Goal: Task Accomplishment & Management: Complete application form

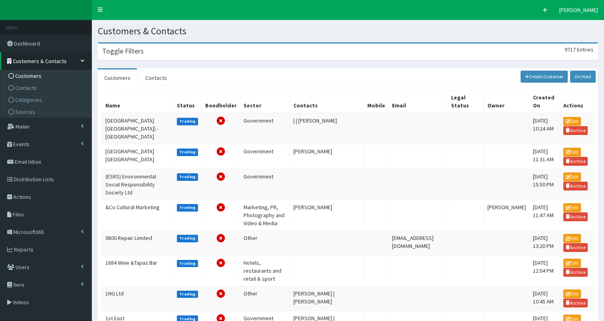
click at [22, 75] on span "Customers" at bounding box center [28, 75] width 26 height 7
click at [134, 53] on h3 "Toggle Filters" at bounding box center [123, 50] width 42 height 7
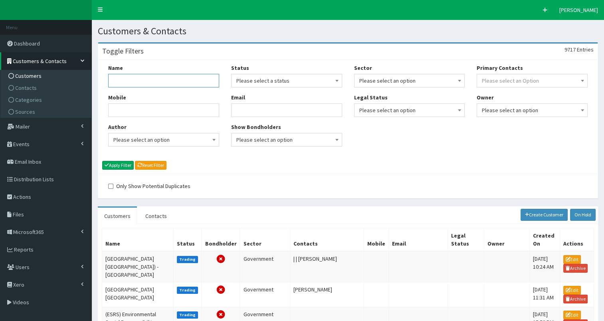
click at [129, 79] on input "Name" at bounding box center [163, 81] width 111 height 14
type input "ineos"
click at [117, 166] on button "Apply Filter" at bounding box center [118, 165] width 32 height 9
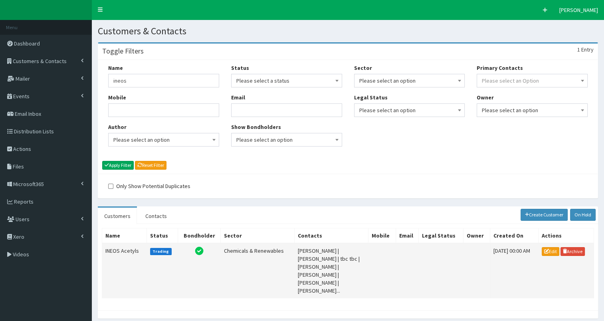
click at [112, 251] on td "INEOS Acetyls" at bounding box center [124, 270] width 45 height 55
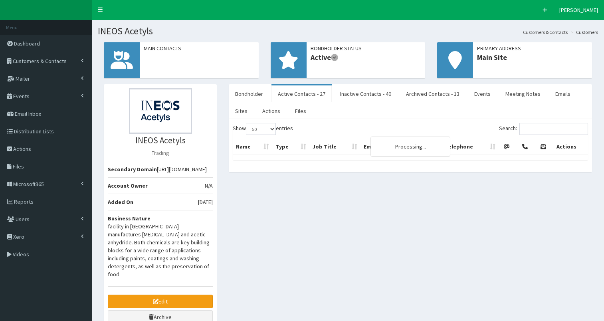
select select "50"
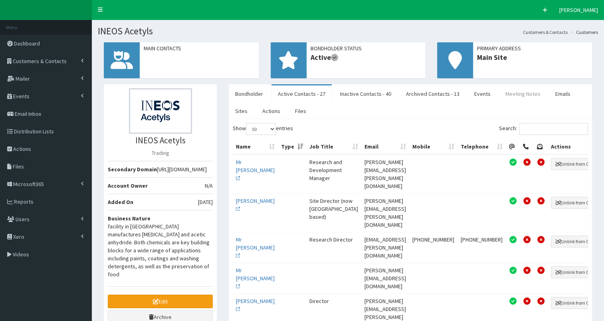
click at [521, 89] on link "Meeting Notes" at bounding box center [523, 93] width 48 height 17
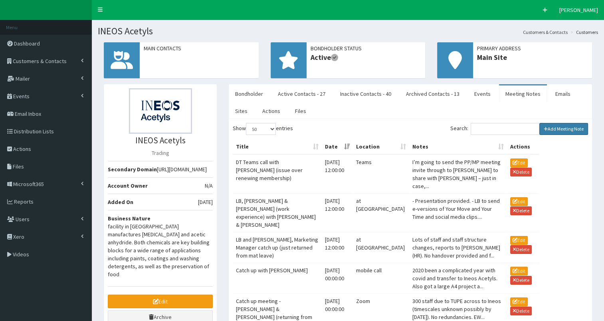
click at [565, 129] on link "Add Meeting Note" at bounding box center [563, 129] width 49 height 12
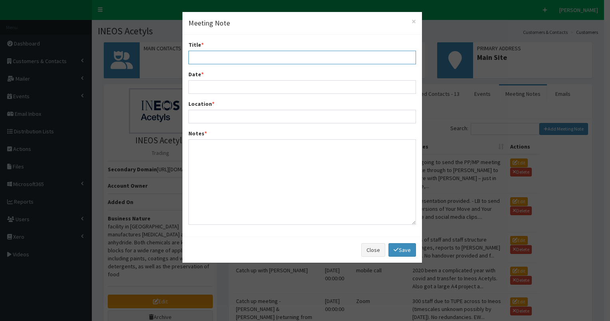
click at [220, 59] on input "Title *" at bounding box center [301, 58] width 227 height 14
type input "Catch up meeting with Lea & Ellie Westwood"
click at [198, 113] on input "Location *" at bounding box center [301, 117] width 227 height 14
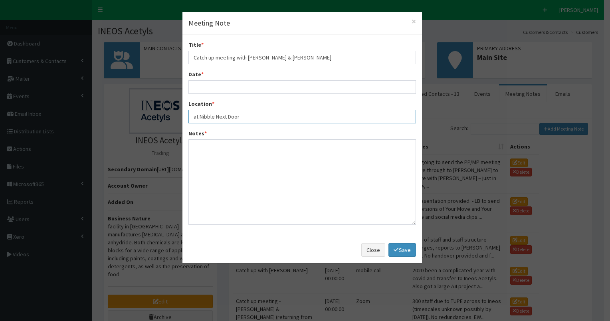
type input "at Nibble Next Door"
click at [196, 84] on input "Date *" at bounding box center [301, 87] width 227 height 14
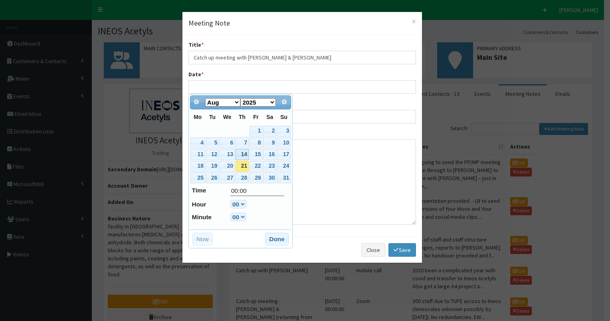
click at [240, 154] on link "14" at bounding box center [241, 154] width 13 height 11
type input "14-08-2025 00:00"
click at [277, 236] on button "Done" at bounding box center [277, 239] width 24 height 13
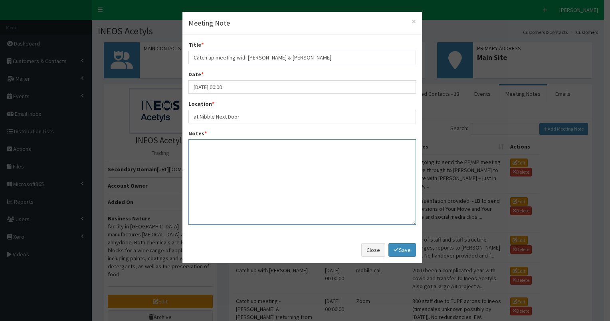
click at [216, 151] on textarea "Notes *" at bounding box center [301, 181] width 227 height 85
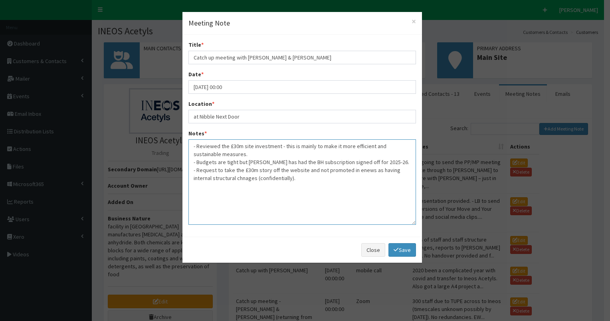
click at [357, 171] on textarea "- Reviewed the £30m site investment - this is mainly to make it more efficient …" at bounding box center [301, 181] width 227 height 85
click at [241, 177] on textarea "- Reviewed the £30m site investment - this is mainly to make it more efficient …" at bounding box center [301, 181] width 227 height 85
click at [295, 178] on textarea "- Reviewed the £30m site investment - this is mainly to make it more efficient …" at bounding box center [301, 181] width 227 height 85
click at [209, 186] on textarea "- Reviewed the £30m site investment - this is mainly to make it more efficient …" at bounding box center [301, 181] width 227 height 85
drag, startPoint x: 192, startPoint y: 144, endPoint x: 331, endPoint y: 187, distance: 145.4
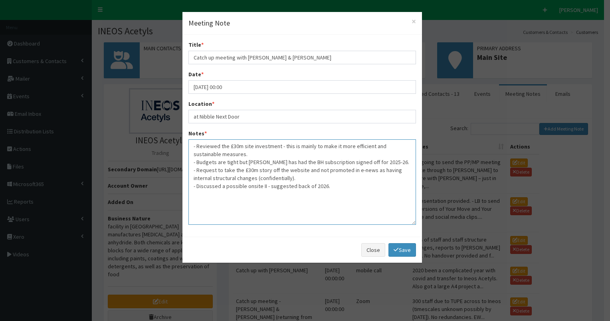
click at [331, 187] on textarea "- Reviewed the £30m site investment - this is mainly to make it more efficient …" at bounding box center [301, 181] width 227 height 85
type textarea "- Reviewed the £30m site investment - this is mainly to make it more efficient …"
click at [400, 248] on link "Save" at bounding box center [401, 250] width 27 height 14
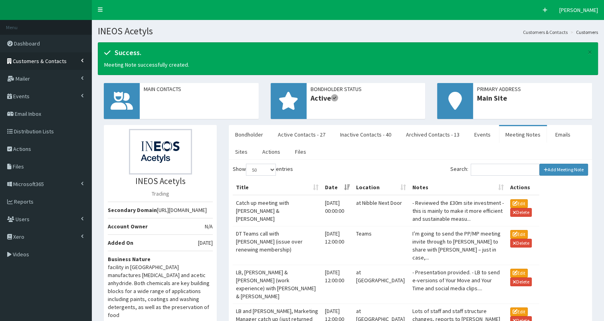
click at [35, 59] on span "Customers & Contacts" at bounding box center [40, 60] width 54 height 7
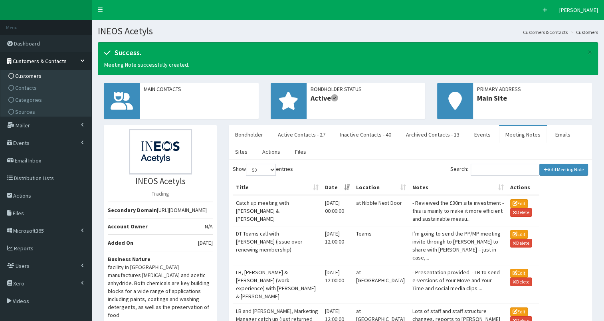
click at [30, 75] on span "Customers" at bounding box center [28, 75] width 26 height 7
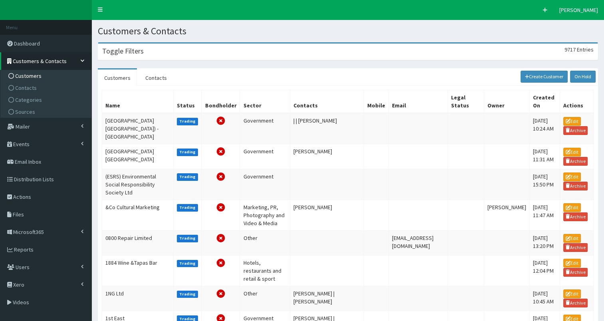
click at [126, 58] on div "Toggle Filters 9717 Entries" at bounding box center [347, 52] width 499 height 16
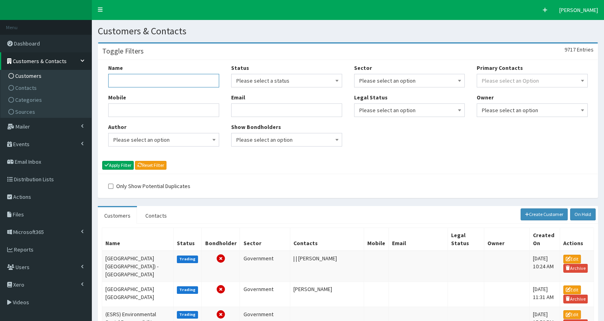
click at [124, 85] on input "Name" at bounding box center [163, 81] width 111 height 14
type input "fast"
click at [115, 162] on button "Apply Filter" at bounding box center [118, 165] width 32 height 9
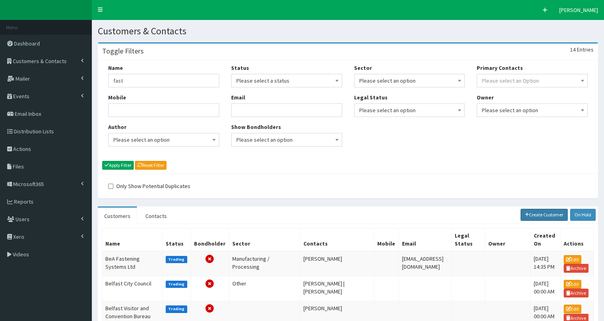
click at [543, 214] on link "Create Customer" at bounding box center [543, 215] width 47 height 12
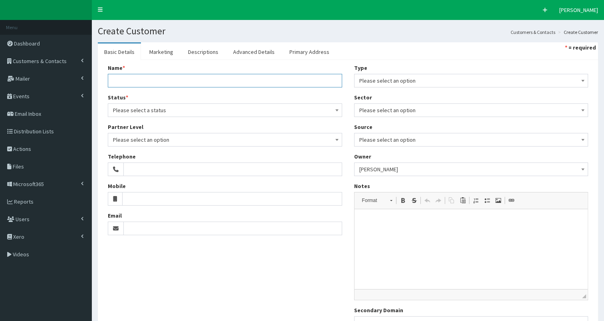
click at [131, 82] on input "Name *" at bounding box center [225, 81] width 234 height 14
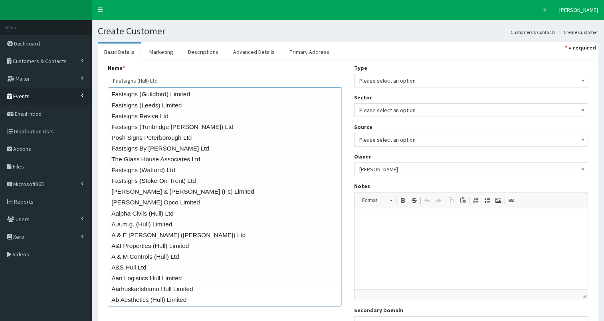
type input "Fastsigns (Hull) Ltd"
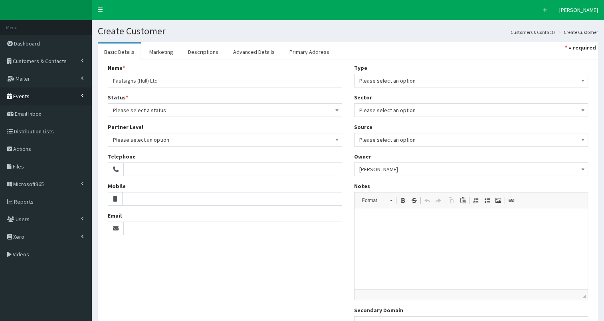
click at [87, 101] on link "Events" at bounding box center [46, 96] width 92 height 18
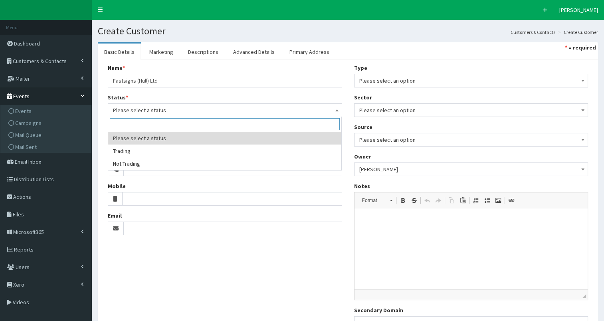
click at [137, 111] on span "Please select a status" at bounding box center [225, 110] width 224 height 11
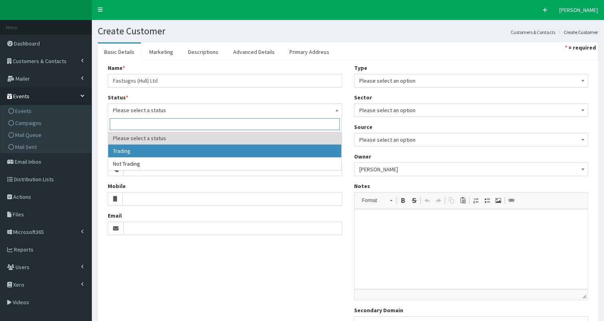
select select "1"
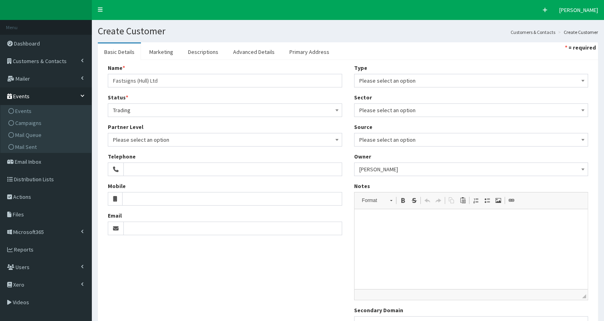
click at [386, 81] on span "Please select an option" at bounding box center [471, 80] width 224 height 11
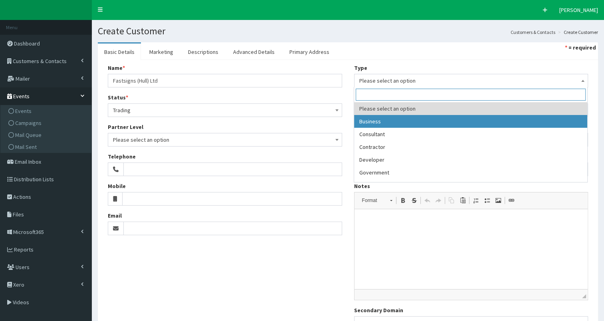
select select "1"
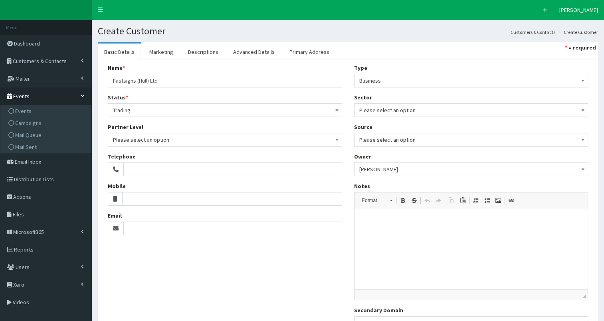
click at [419, 109] on span "Please select an option" at bounding box center [471, 110] width 224 height 11
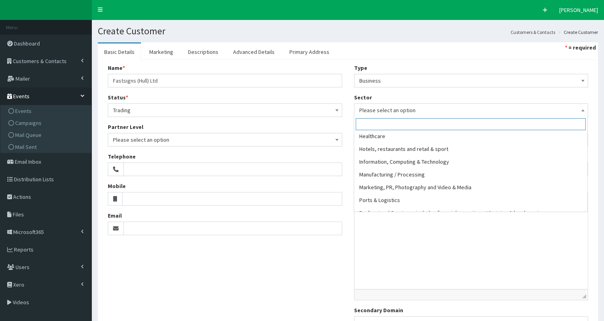
scroll to position [109, 0]
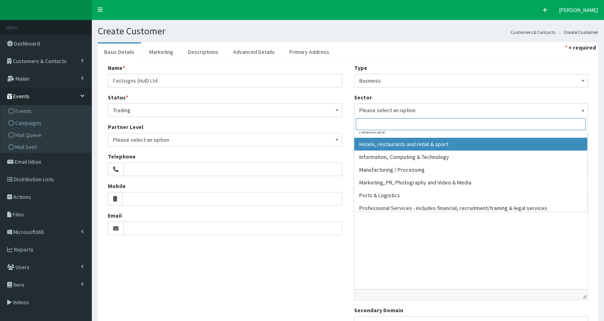
select select "9"
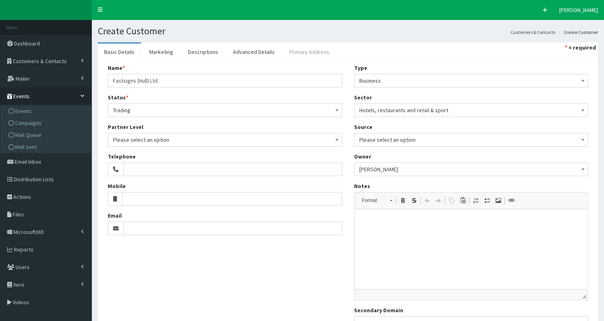
click at [303, 54] on link "Primary Address" at bounding box center [309, 52] width 53 height 17
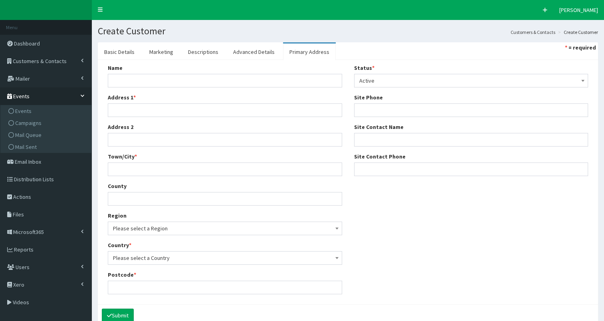
drag, startPoint x: 119, startPoint y: 51, endPoint x: 161, endPoint y: 60, distance: 43.7
click at [120, 51] on link "Basic Details" at bounding box center [119, 52] width 43 height 17
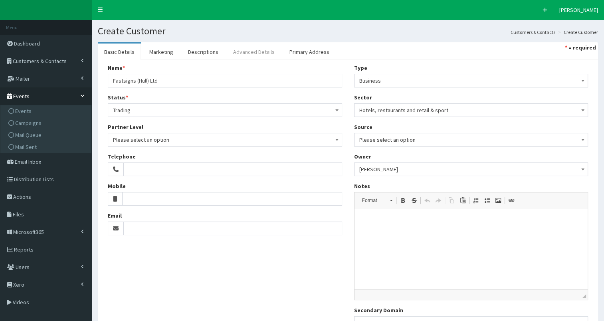
click at [238, 54] on link "Advanced Details" at bounding box center [254, 52] width 54 height 17
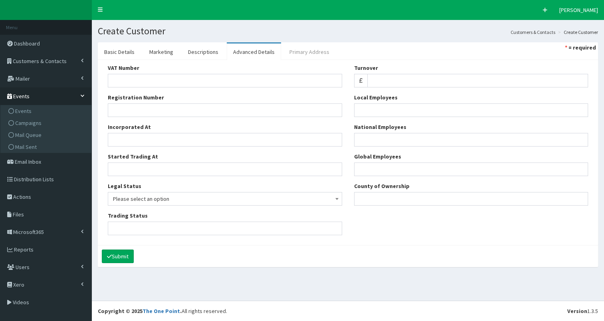
click at [307, 53] on link "Primary Address" at bounding box center [309, 52] width 53 height 17
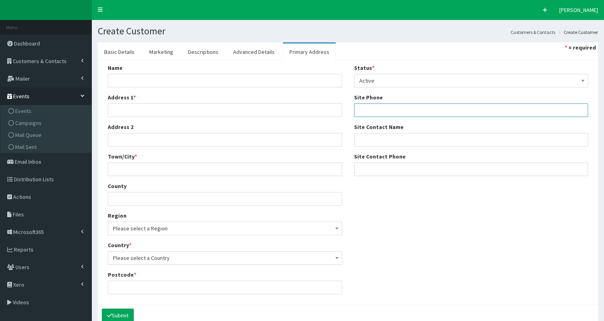
click at [404, 110] on input "Site Phone" at bounding box center [471, 110] width 234 height 14
paste input "01482 245005"
type input "01482 245005"
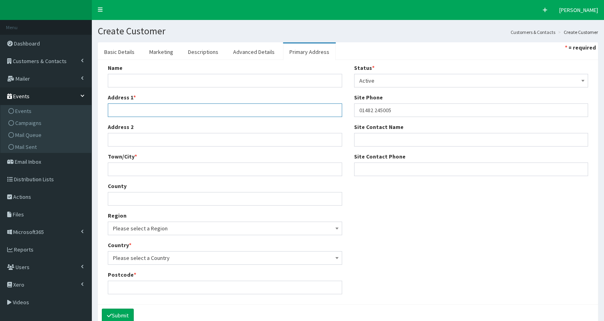
click at [123, 113] on input "Address 1 *" at bounding box center [225, 110] width 234 height 14
paste input "6 Harpings Road Hull, HU5 4JF"
type input "6 Harpings Road Hull, HU5 4JF"
click at [128, 169] on input "Town/City *" at bounding box center [225, 169] width 234 height 14
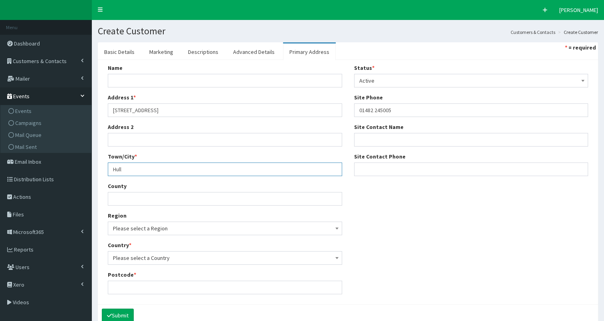
type input "Hull"
drag, startPoint x: 164, startPoint y: 109, endPoint x: 229, endPoint y: 107, distance: 65.1
click at [229, 107] on input "6 Harpings Road Hull, HU5 4JF" at bounding box center [225, 110] width 234 height 14
click at [142, 284] on input "Postcode *" at bounding box center [225, 288] width 234 height 14
paste input "HU5 4JF"
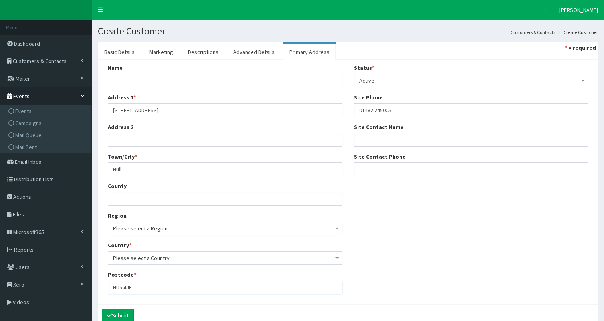
type input "HU5 4JF"
click at [192, 256] on span "Please select a Country" at bounding box center [225, 257] width 224 height 11
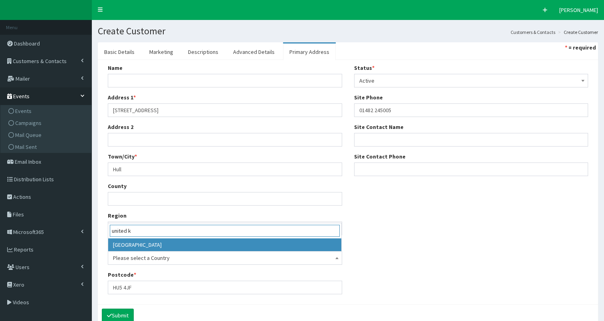
type input "united k"
select select "225"
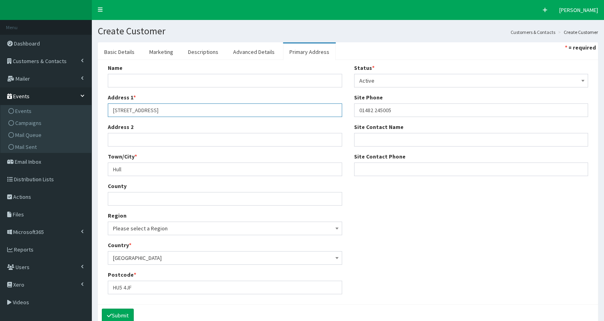
click at [150, 108] on input "6 Harpings Road Hull, HU5 4JF" at bounding box center [225, 110] width 234 height 14
type input "6 Harpings Road"
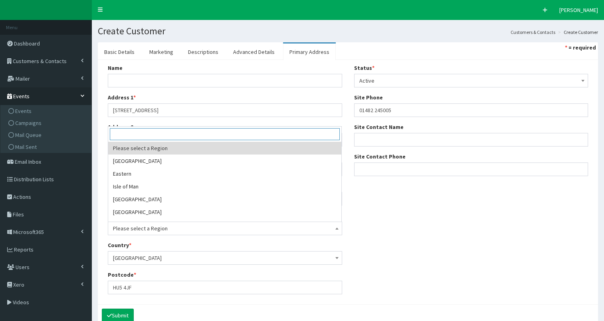
click at [163, 225] on span "Please select a Region" at bounding box center [225, 228] width 224 height 11
click at [168, 135] on input "search" at bounding box center [225, 134] width 230 height 12
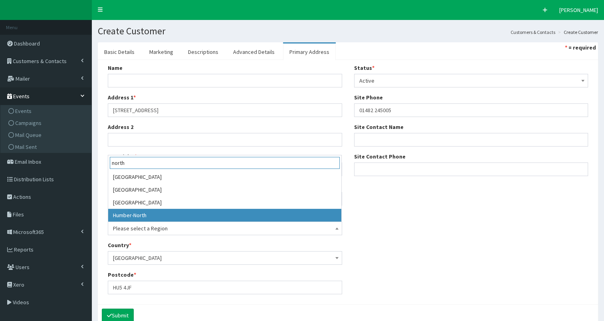
type input "north"
select select "20"
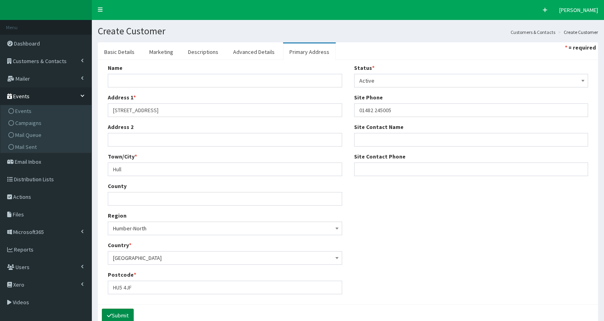
click at [122, 314] on button "Submit" at bounding box center [118, 316] width 32 height 14
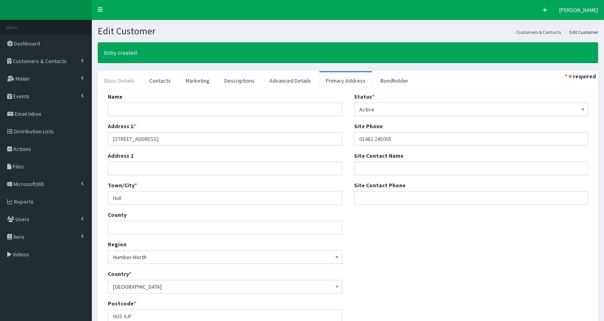
click at [123, 78] on link "Basic Details" at bounding box center [119, 80] width 43 height 17
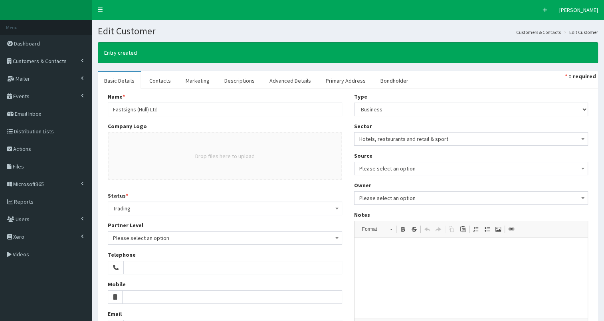
scroll to position [125, 0]
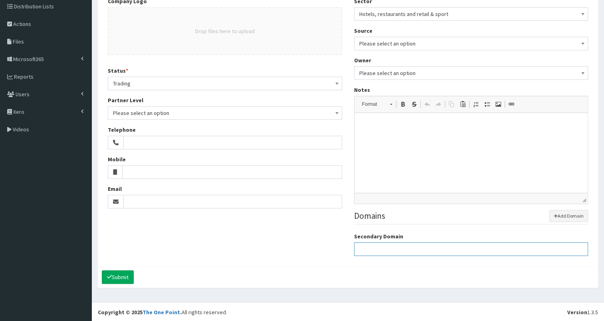
click at [363, 247] on input "Secondary Domain" at bounding box center [471, 249] width 234 height 14
paste input "[URL][DOMAIN_NAME]"
type input "[URL][DOMAIN_NAME]"
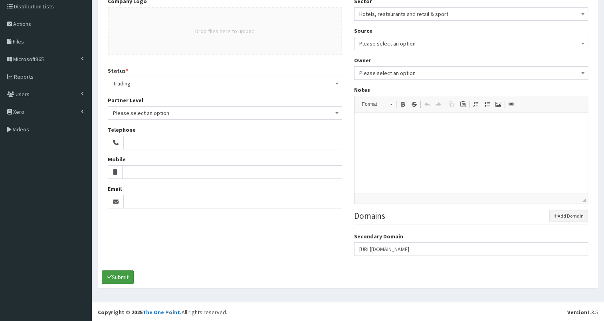
drag, startPoint x: 117, startPoint y: 275, endPoint x: 271, endPoint y: 219, distance: 163.0
click at [117, 275] on button "Submit" at bounding box center [118, 277] width 32 height 14
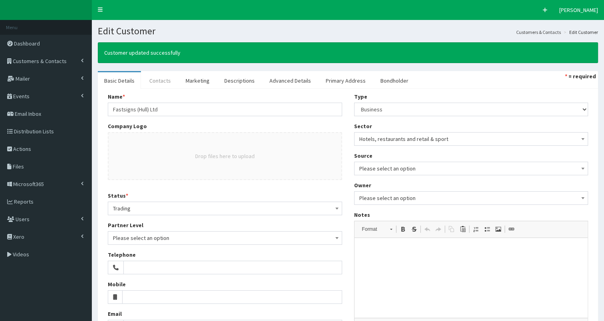
click at [158, 83] on link "Contacts" at bounding box center [160, 80] width 34 height 17
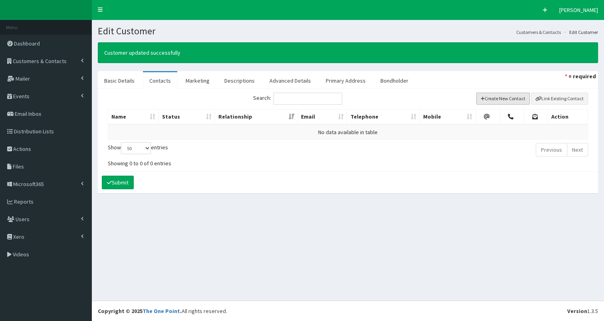
click at [508, 100] on button "Create New Contact" at bounding box center [503, 99] width 54 height 12
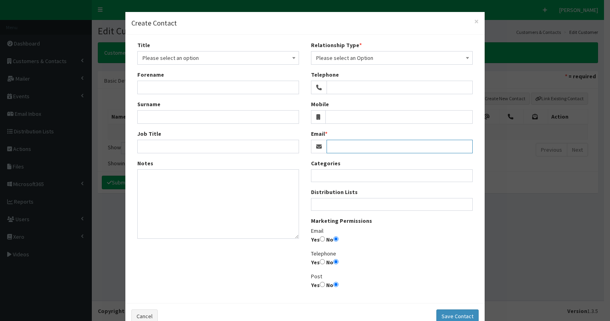
click at [341, 148] on input "Email" at bounding box center [399, 147] width 146 height 14
paste input "amber.wells@fastsigns.com"
type input "amber.wells@fastsigns.com"
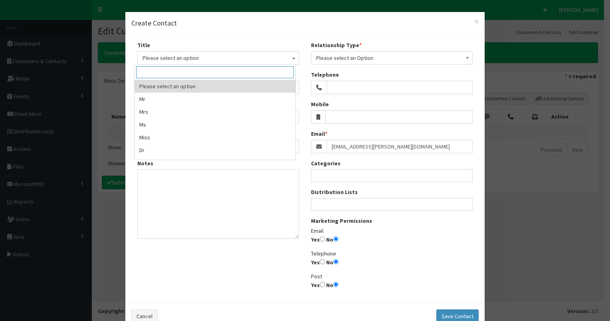
click at [167, 61] on span "Please select an option" at bounding box center [217, 57] width 151 height 11
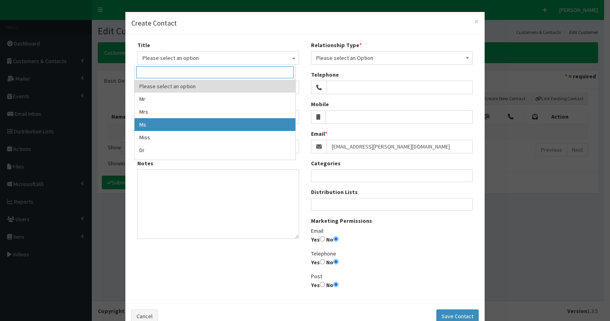
select select "3"
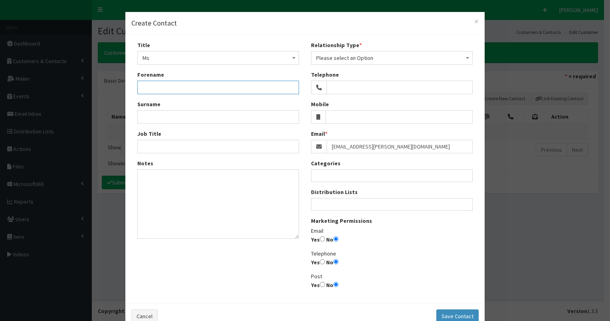
click at [156, 89] on input "Forename" at bounding box center [218, 88] width 162 height 14
type input "Amber"
click at [168, 122] on input "Surname" at bounding box center [218, 117] width 162 height 14
type input "Wells"
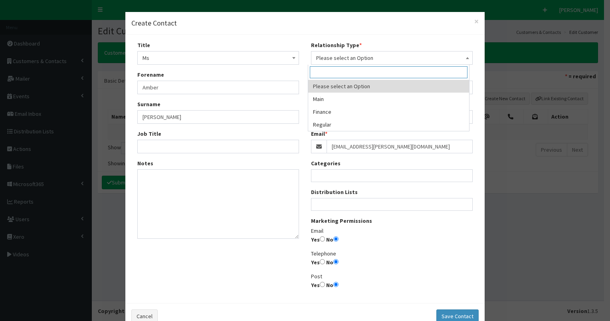
click at [323, 59] on span "Please select an Option" at bounding box center [391, 57] width 151 height 11
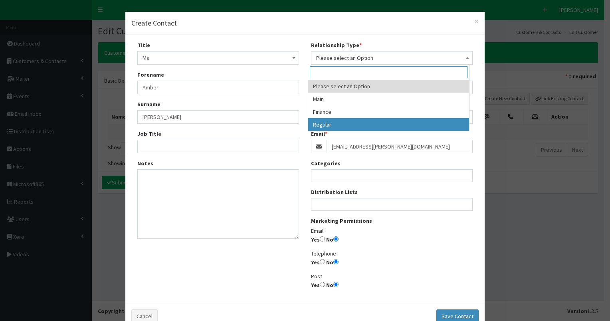
select select "3"
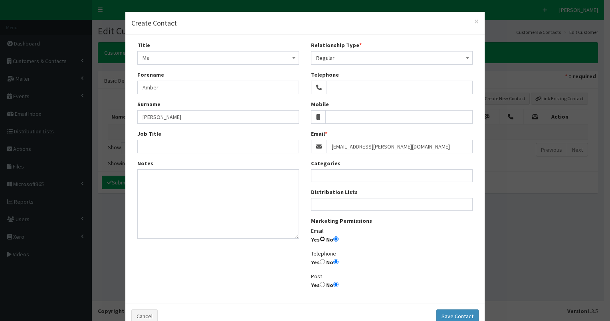
click at [320, 238] on input "Yes" at bounding box center [322, 238] width 5 height 5
radio input "true"
click at [451, 316] on button "Save Contact" at bounding box center [457, 316] width 42 height 14
select select
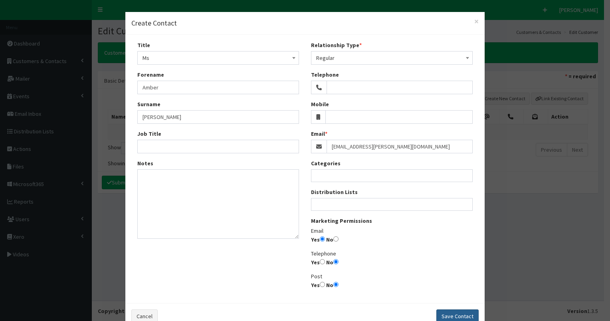
select select
radio input "false"
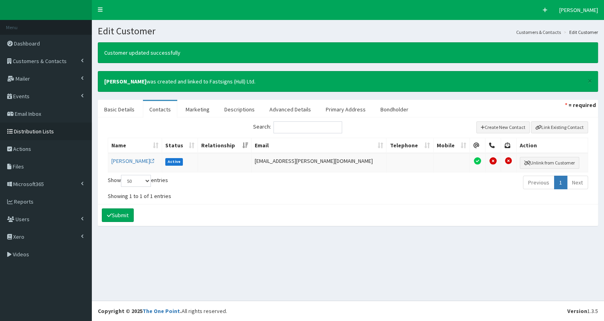
click at [26, 132] on span "Distribution Lists" at bounding box center [34, 131] width 40 height 7
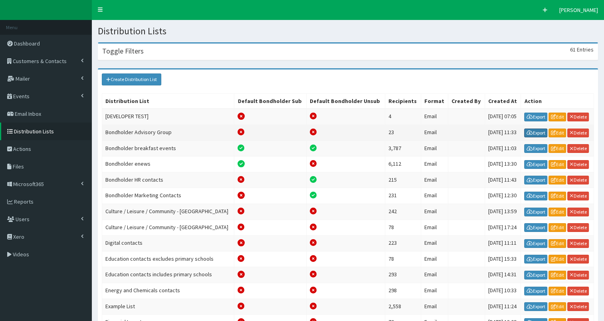
click at [532, 131] on link "Export" at bounding box center [535, 133] width 23 height 9
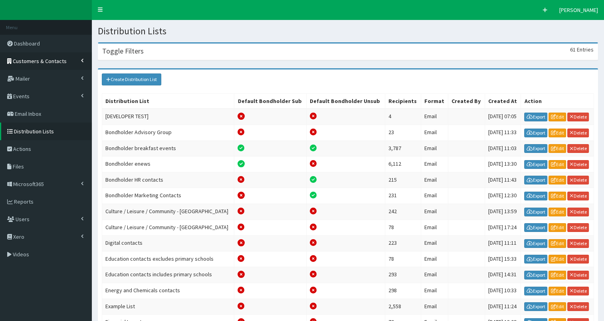
click at [52, 62] on span "Customers & Contacts" at bounding box center [40, 60] width 54 height 7
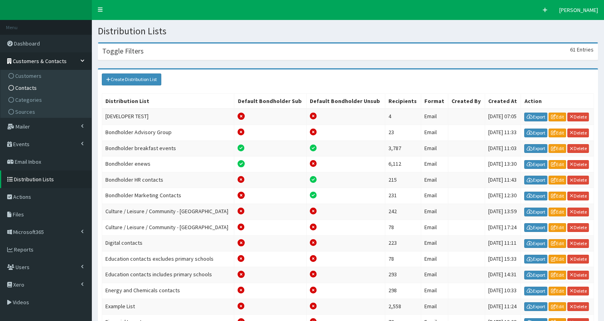
click at [44, 87] on link "Contacts" at bounding box center [46, 88] width 89 height 12
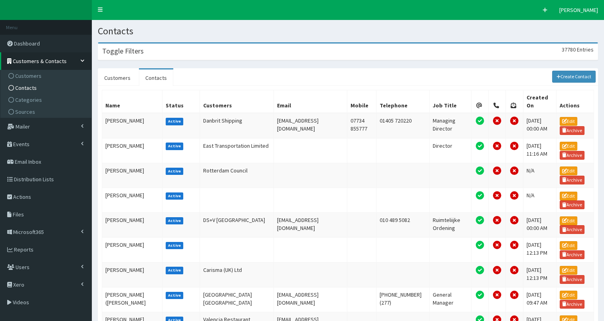
click at [166, 48] on div "Toggle Filters 37780 Entries" at bounding box center [347, 52] width 499 height 16
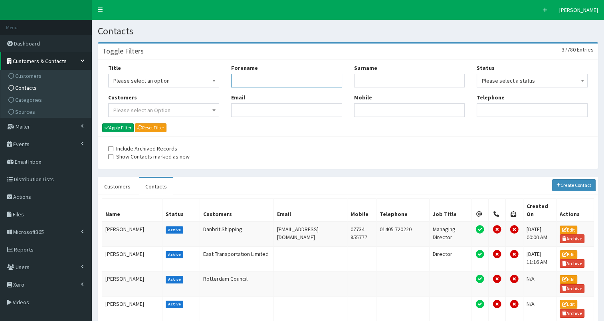
click at [267, 83] on input "Forename" at bounding box center [286, 81] width 111 height 14
type input "cher"
type input "smith"
click at [125, 127] on button "Apply Filter" at bounding box center [118, 127] width 32 height 9
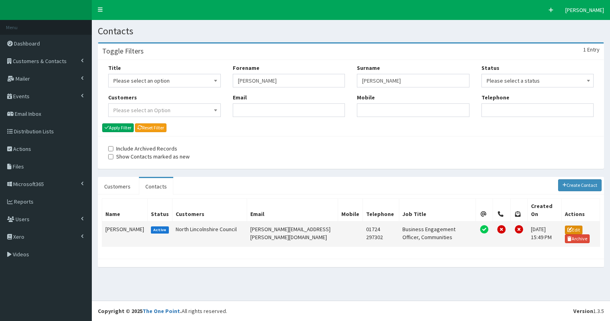
click at [567, 227] on icon at bounding box center [569, 229] width 5 height 5
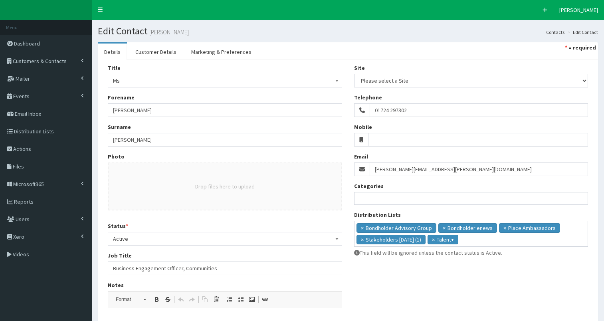
select select
click at [361, 226] on span "×" at bounding box center [362, 228] width 3 height 8
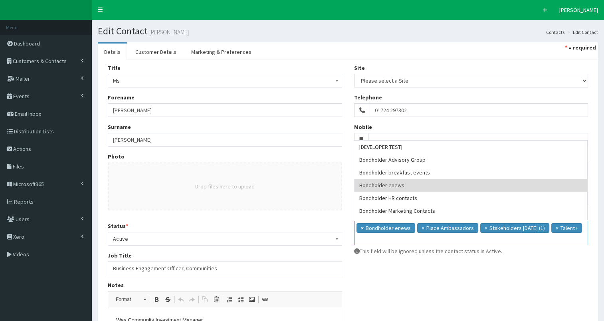
scroll to position [7, 0]
click at [343, 250] on div "Title Please select an option Mr Mrs Ms Miss Dr MP QC MBE MEP CBE Cllr Professo…" at bounding box center [225, 234] width 246 height 341
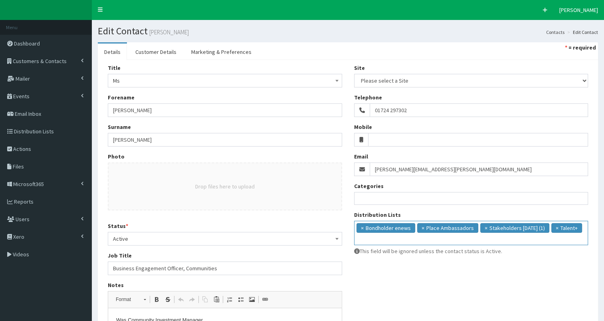
click at [378, 239] on ul "× Bondholder enews × Place Ambassadors × Stakeholders May 2023 (1) × Talent+" at bounding box center [470, 232] width 233 height 22
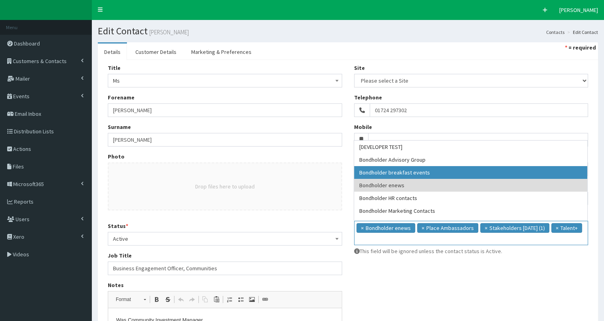
select select "99"
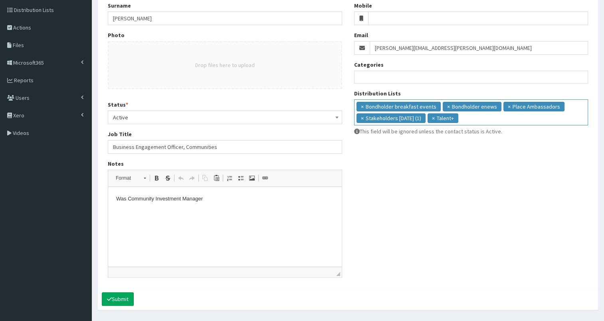
scroll to position [144, 0]
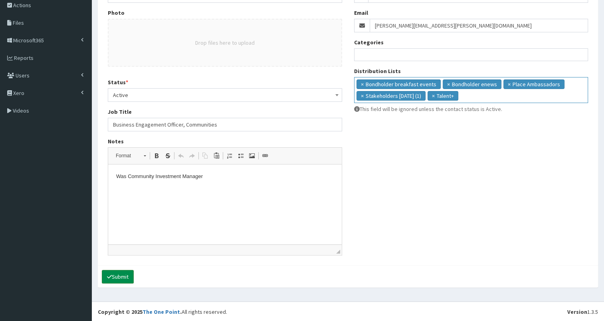
click at [118, 275] on button "Submit" at bounding box center [118, 277] width 32 height 14
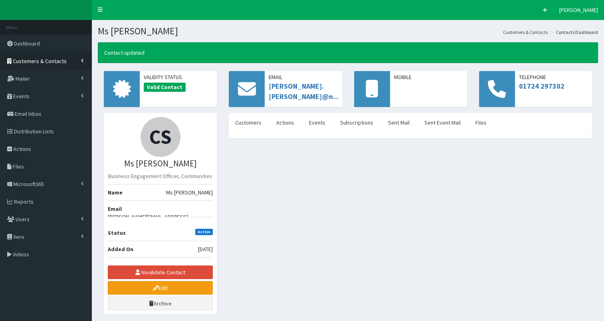
click at [52, 62] on span "Customers & Contacts" at bounding box center [40, 60] width 54 height 7
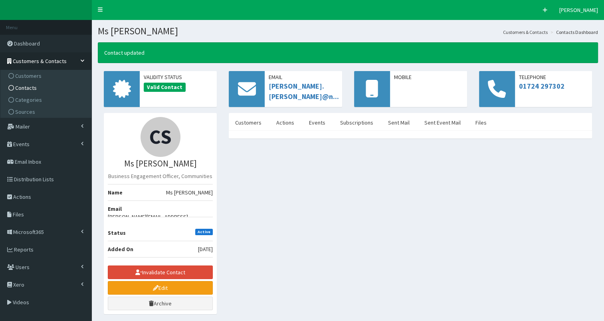
click at [52, 89] on link "Contacts" at bounding box center [46, 88] width 89 height 12
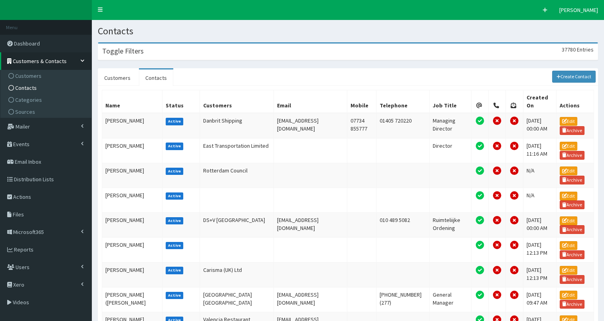
click at [161, 50] on div "Toggle Filters 37780 Entries" at bounding box center [347, 52] width 499 height 16
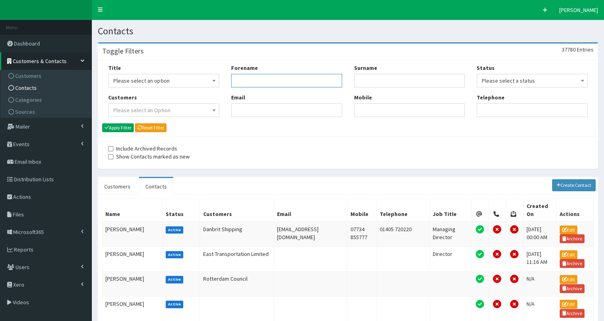
click at [257, 85] on input "Forename" at bounding box center [286, 81] width 111 height 14
type input "paige"
type input "mc"
click at [113, 127] on button "Apply Filter" at bounding box center [118, 127] width 32 height 9
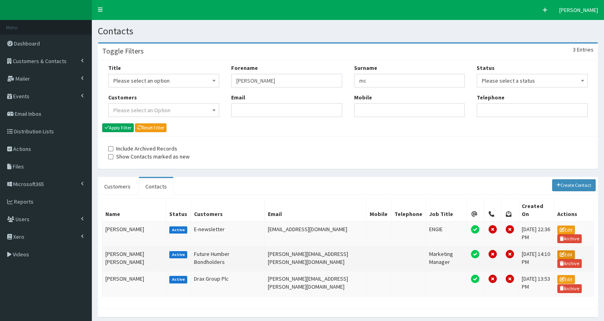
click at [560, 252] on icon at bounding box center [562, 254] width 5 height 5
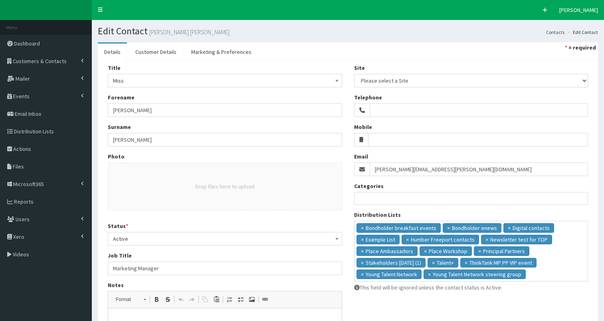
select select
click at [544, 273] on ul "× Bondholder breakfast events × Bondholder enews × Digital contacts × Example L…" at bounding box center [470, 250] width 233 height 58
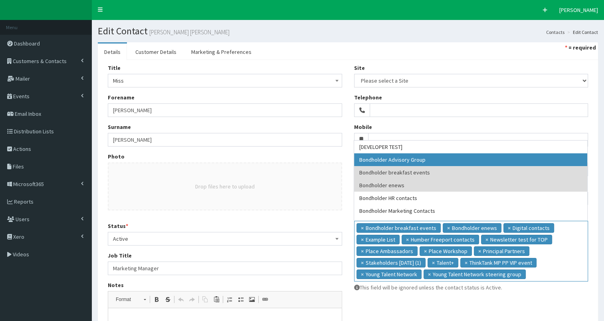
select select "147"
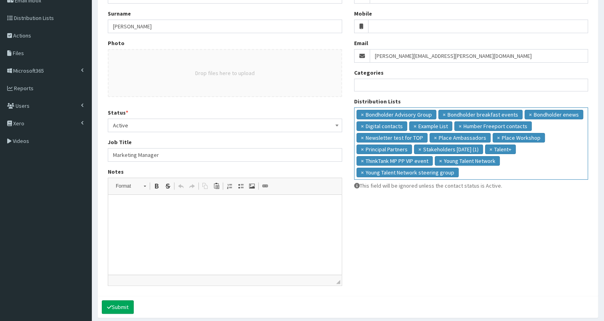
scroll to position [144, 0]
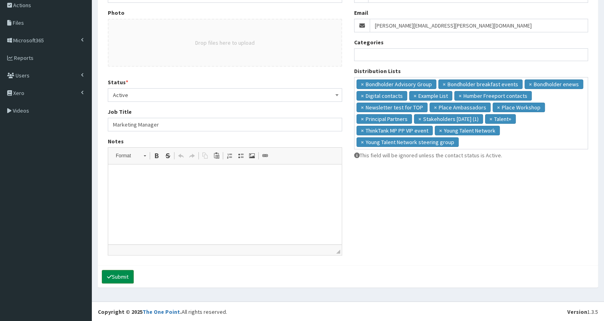
click at [124, 276] on button "Submit" at bounding box center [118, 277] width 32 height 14
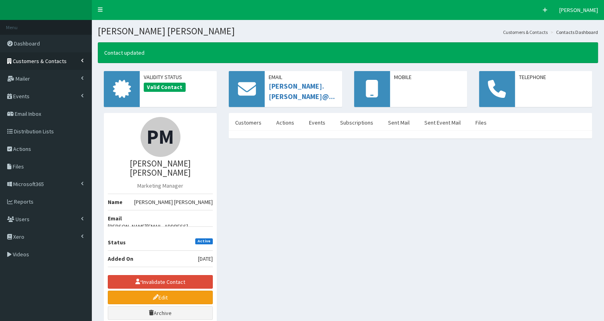
click at [24, 61] on span "Customers & Contacts" at bounding box center [40, 60] width 54 height 7
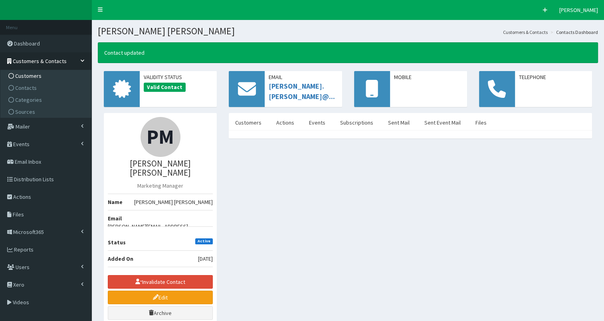
click at [24, 76] on span "Customers" at bounding box center [28, 75] width 26 height 7
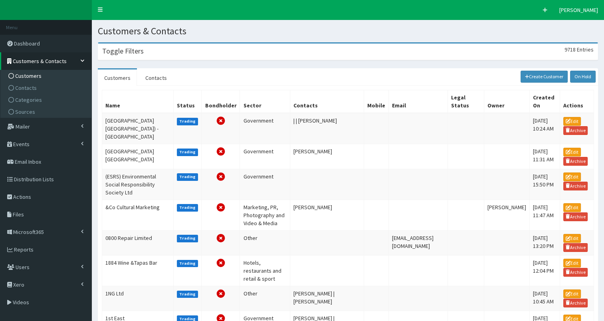
click at [123, 54] on h3 "Toggle Filters" at bounding box center [123, 50] width 42 height 7
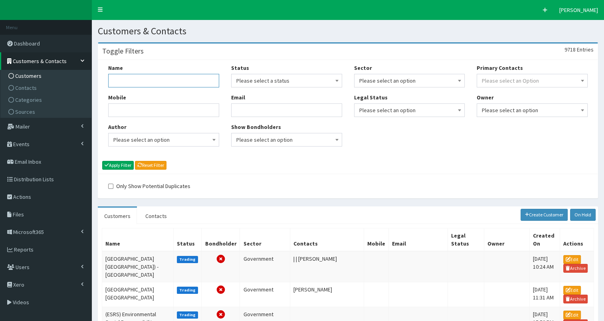
click at [124, 80] on input "Name" at bounding box center [163, 81] width 111 height 14
type input "Ride"
click at [121, 166] on button "Apply Filter" at bounding box center [118, 165] width 32 height 9
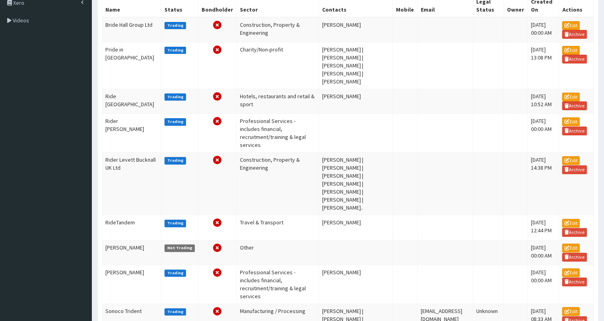
scroll to position [235, 0]
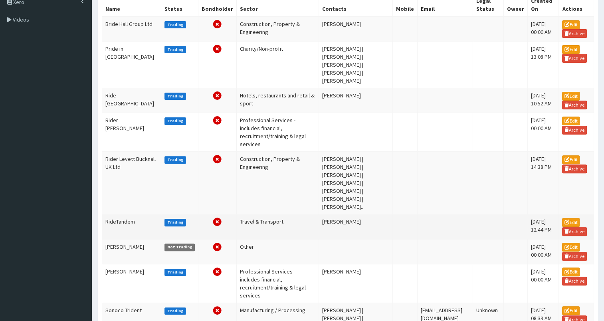
click at [115, 214] on td "RideTandem" at bounding box center [131, 226] width 59 height 25
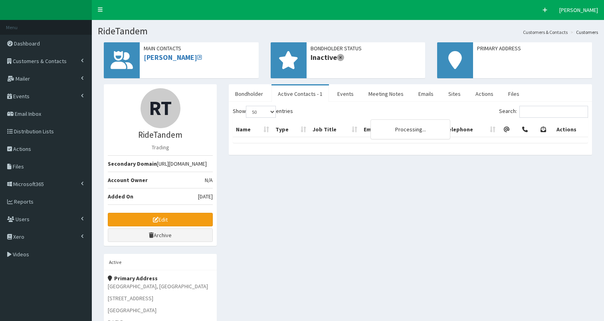
select select "50"
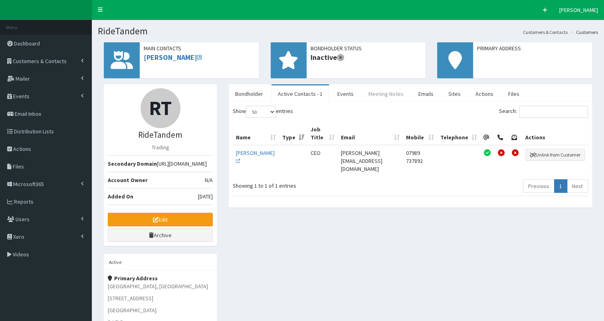
click at [383, 94] on link "Meeting Notes" at bounding box center [386, 93] width 48 height 17
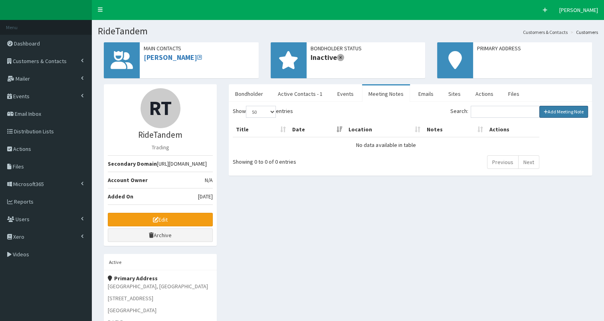
click at [562, 113] on link "Add Meeting Note" at bounding box center [563, 112] width 49 height 12
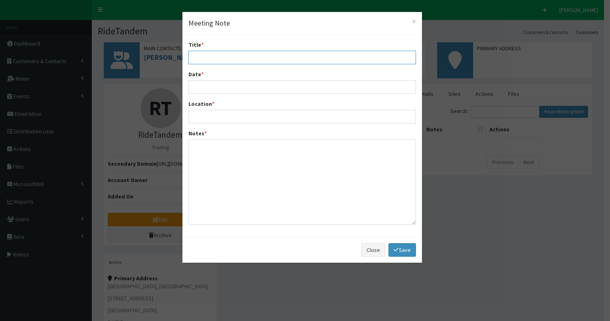
click at [210, 59] on input "Title *" at bounding box center [301, 58] width 227 height 14
type input "Teams intro meeting with [PERSON_NAME] & [PERSON_NAME]"
click at [211, 88] on input "Date *" at bounding box center [301, 87] width 227 height 14
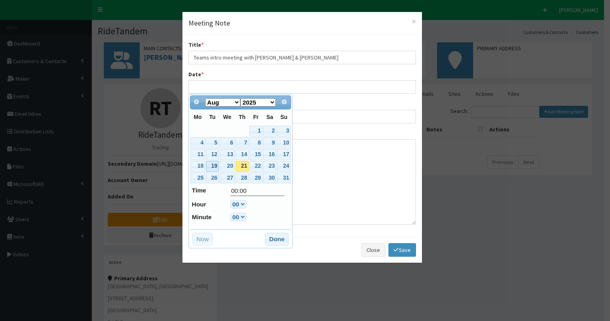
click at [214, 166] on link "19" at bounding box center [212, 166] width 13 height 11
type input "[DATE] 00:00"
click at [271, 239] on button "Done" at bounding box center [277, 239] width 24 height 13
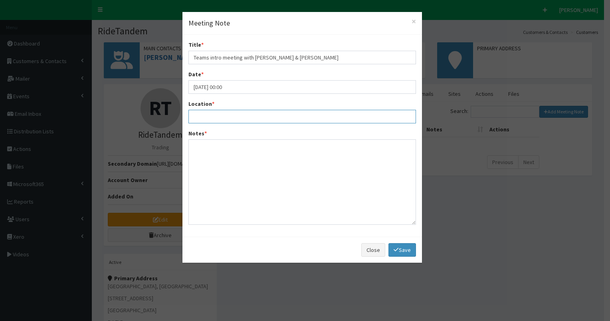
click at [201, 113] on input "Location *" at bounding box center [301, 117] width 227 height 14
type input "on Teams"
click at [205, 150] on textarea "Notes *" at bounding box center [301, 181] width 227 height 85
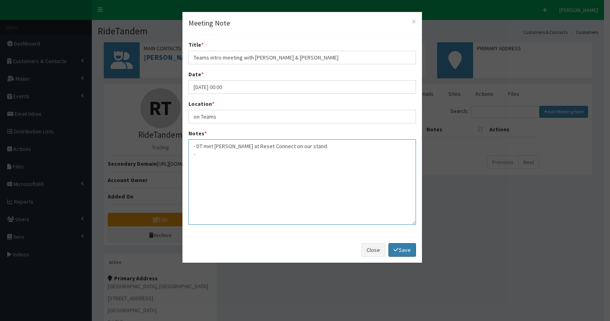
type textarea "- DT met [PERSON_NAME] at Reset Connect on our stand. -"
click at [399, 249] on link "Save" at bounding box center [401, 250] width 27 height 14
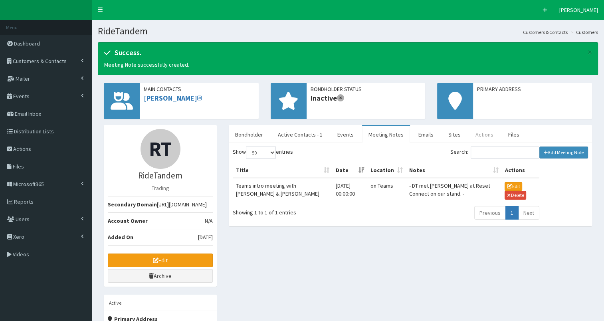
click at [479, 136] on link "Actions" at bounding box center [484, 134] width 31 height 17
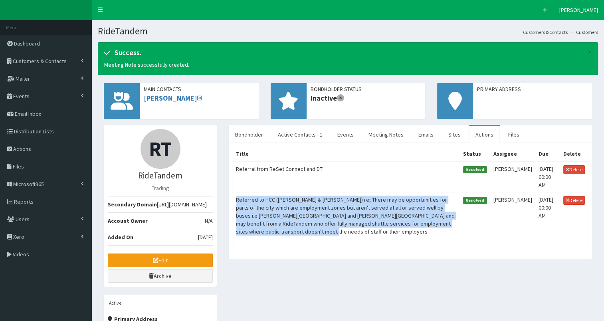
drag, startPoint x: 236, startPoint y: 197, endPoint x: 453, endPoint y: 224, distance: 218.3
click at [453, 224] on td "Referred to HCC ([PERSON_NAME] & [PERSON_NAME]) re; There may be opportunities …" at bounding box center [346, 215] width 227 height 47
select select
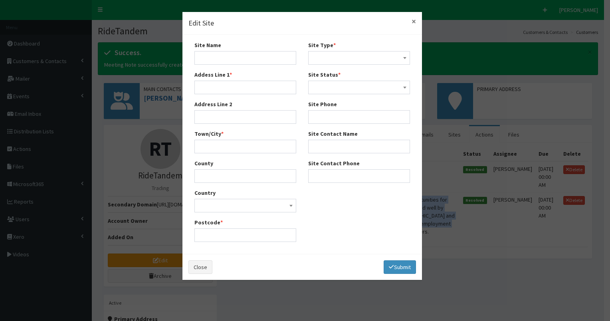
click at [415, 20] on span "×" at bounding box center [413, 21] width 4 height 11
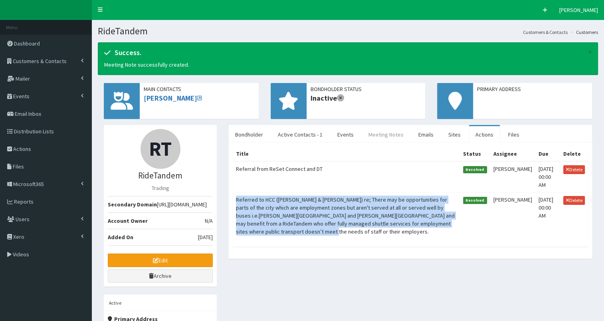
click at [382, 134] on link "Meeting Notes" at bounding box center [386, 134] width 48 height 17
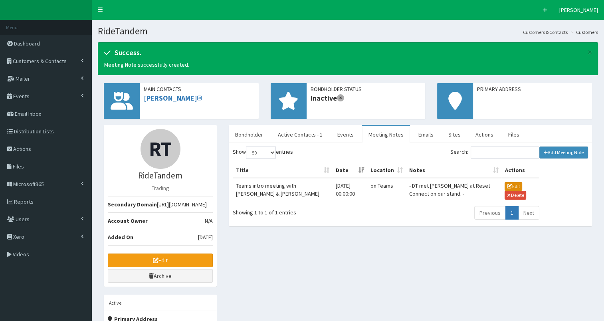
click at [508, 184] on button "Edit" at bounding box center [513, 186] width 18 height 9
type input "Teams intro meeting with [PERSON_NAME] & [PERSON_NAME]"
type input "[DATE] 12:00"
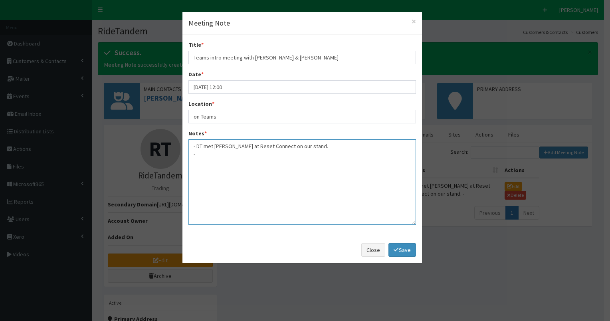
click at [325, 148] on textarea "- DT met [PERSON_NAME] at Reset Connect on our stand. -" at bounding box center [301, 181] width 227 height 85
paste textarea "Referred to HCC ([PERSON_NAME] & [PERSON_NAME]) re; There may be opportunities …"
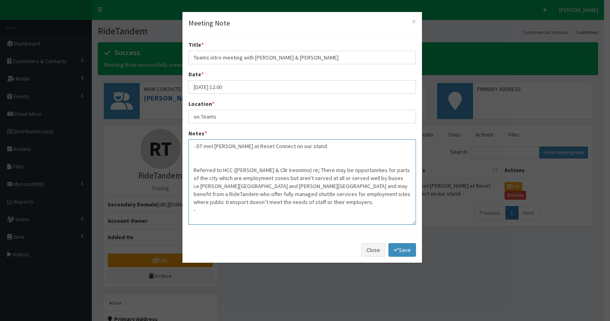
click at [191, 170] on textarea "- DT met [PERSON_NAME] at Reset Connect on our stand. Referred to HCC ([PERSON_…" at bounding box center [301, 181] width 227 height 85
click at [279, 203] on textarea "- DT met [PERSON_NAME] at Reset Connect on our stand. - Already referred to HCC…" at bounding box center [301, 181] width 227 height 85
type textarea "- DT met [PERSON_NAME] at Reset Connect on our stand. - Already referred to HCC…"
click at [407, 247] on link "Save" at bounding box center [401, 250] width 27 height 14
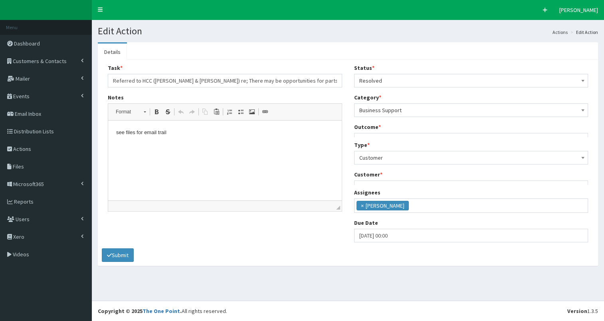
scroll to position [5, 0]
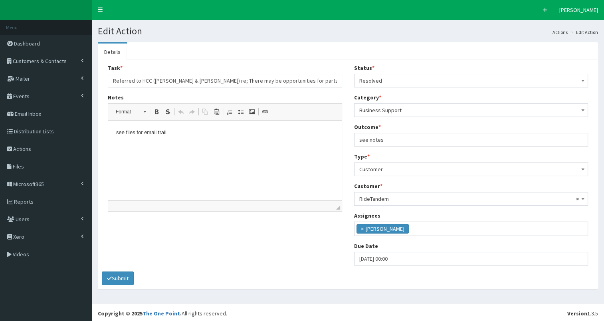
click at [241, 145] on html "see files for email trail" at bounding box center [224, 133] width 233 height 24
drag, startPoint x: 111, startPoint y: 79, endPoint x: 351, endPoint y: 75, distance: 240.3
click at [351, 75] on div "Task * Referred to HCC (Andy Burton & Cllr Ireonimo) re; There may be opportuni…" at bounding box center [348, 168] width 492 height 208
